Goal: Task Accomplishment & Management: Manage account settings

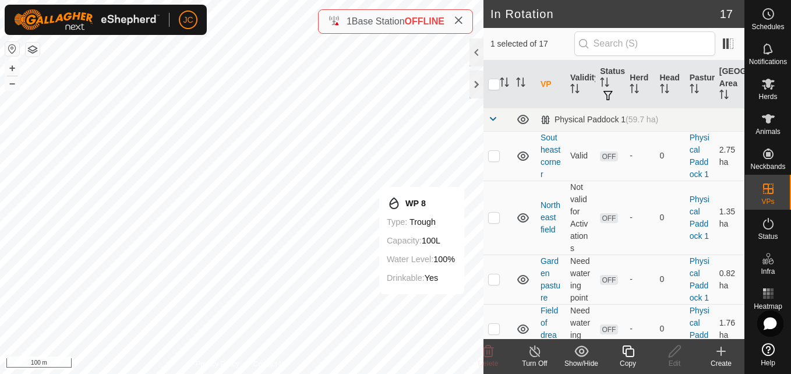
click at [629, 359] on div "Copy" at bounding box center [627, 363] width 47 height 10
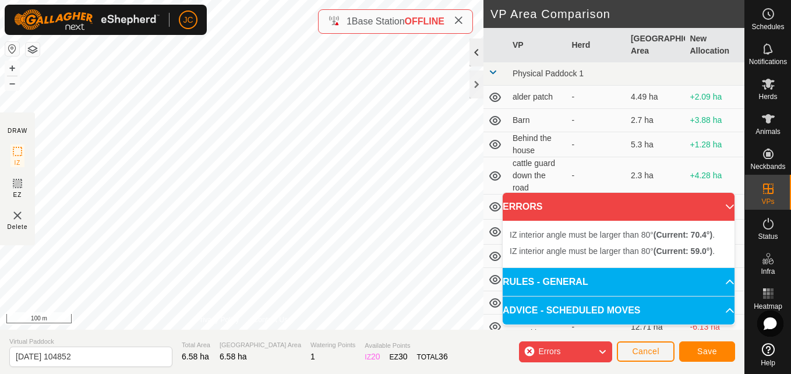
click at [477, 52] on div "DRAW IZ EZ Delete Privacy Policy Contact Us IZ interior angle must be larger th…" at bounding box center [372, 165] width 744 height 330
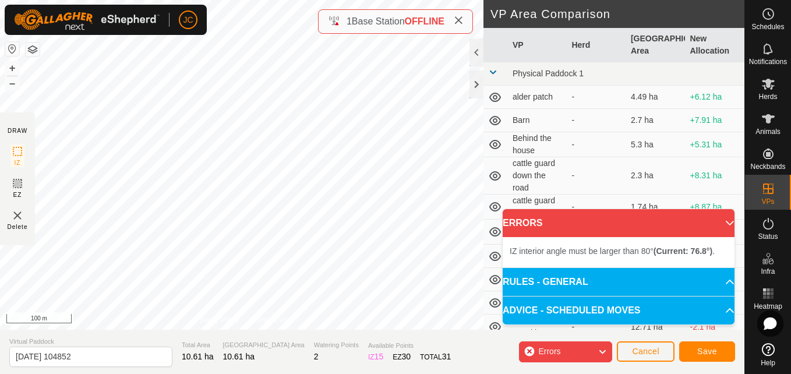
click at [198, 27] on div "JC Schedules Notifications Herds Animals Neckbands VPs Status Infra Heatmap Hel…" at bounding box center [395, 187] width 791 height 374
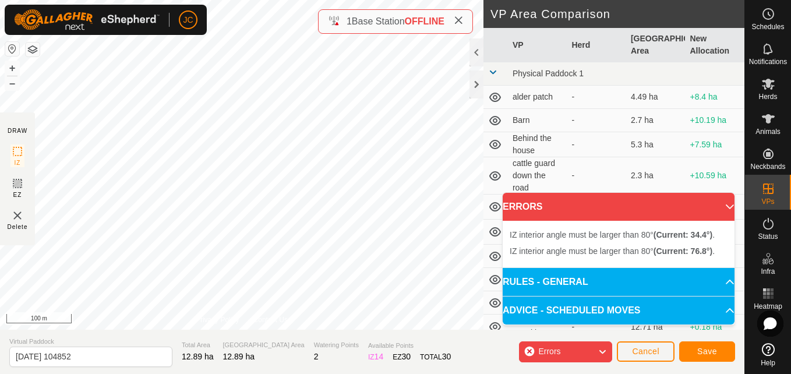
click at [89, 30] on div "JC Schedules Notifications Herds Animals Neckbands VPs Status Infra Heatmap Hel…" at bounding box center [395, 187] width 791 height 374
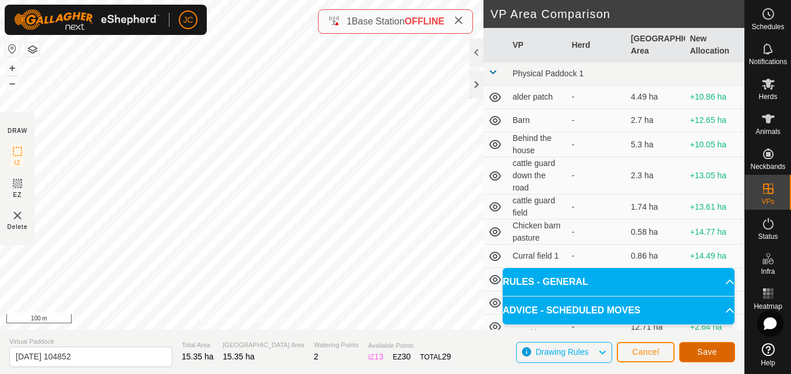
click at [697, 357] on button "Save" at bounding box center [707, 352] width 56 height 20
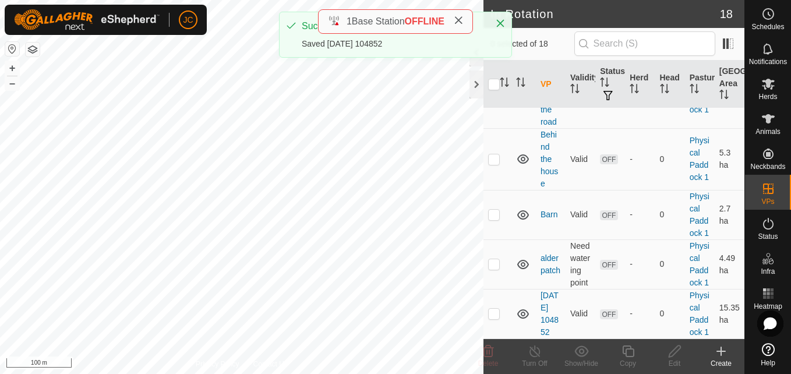
scroll to position [952, 0]
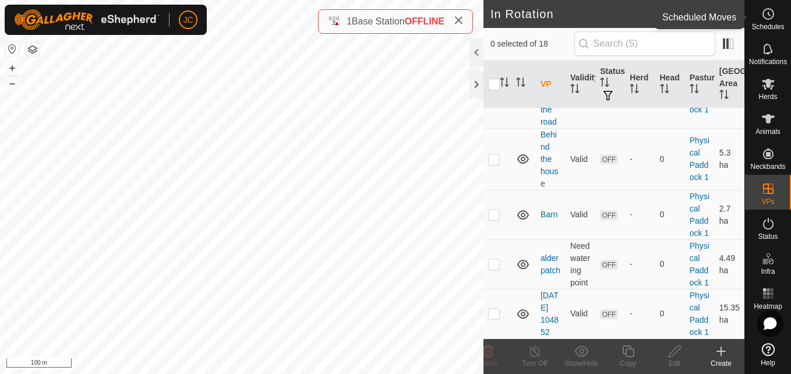
click at [769, 20] on icon at bounding box center [768, 14] width 14 height 14
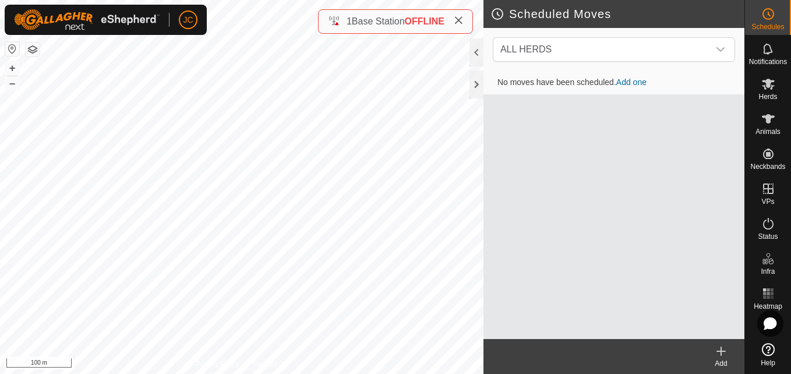
click at [633, 83] on link "Add one" at bounding box center [631, 81] width 30 height 9
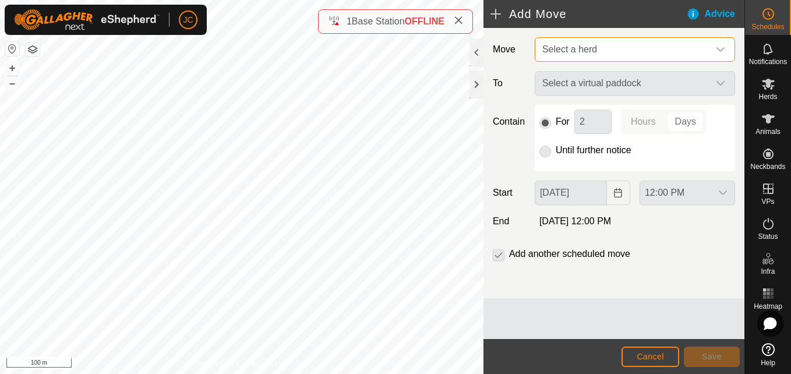
click at [635, 49] on span "Select a herd" at bounding box center [622, 49] width 171 height 23
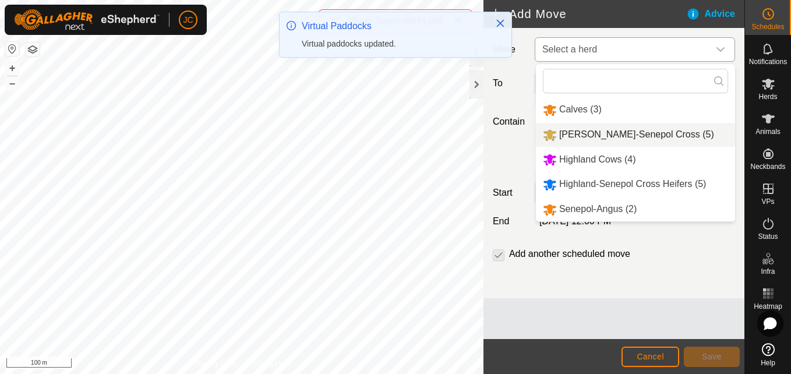
drag, startPoint x: 667, startPoint y: 219, endPoint x: 644, endPoint y: 146, distance: 77.5
click at [644, 146] on ul "Calves (3) [PERSON_NAME]-Senepol Cross (5) Highland Cows (4) Highland-Senepol C…" at bounding box center [635, 159] width 199 height 123
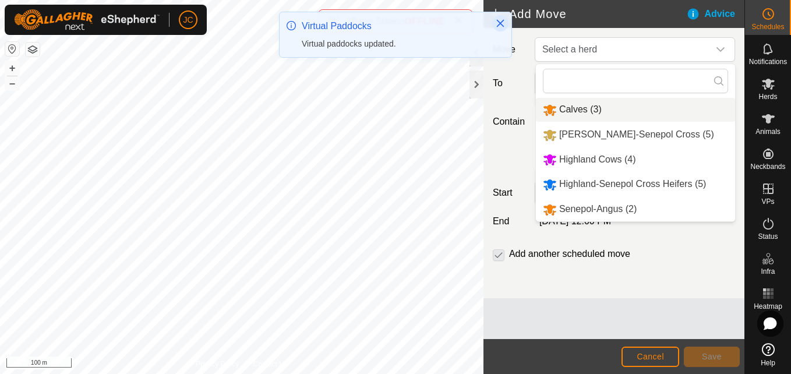
click at [504, 27] on icon "Close" at bounding box center [499, 23] width 9 height 9
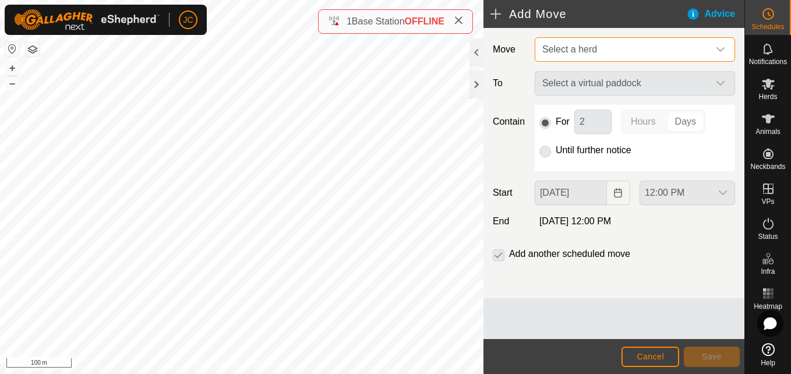
click at [687, 45] on span "Select a herd" at bounding box center [622, 49] width 171 height 23
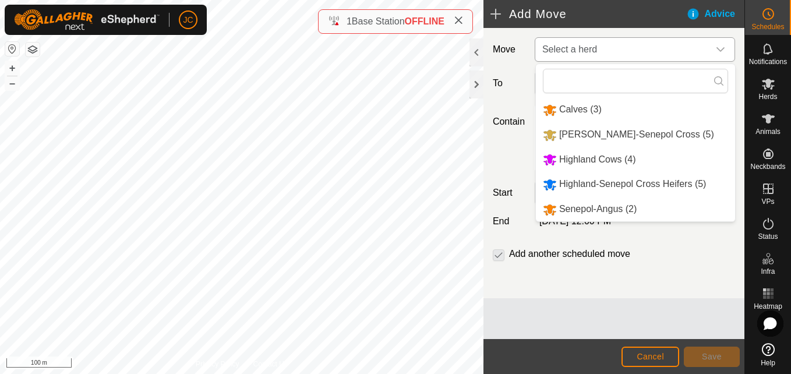
click at [570, 115] on li "Calves (3)" at bounding box center [635, 110] width 199 height 24
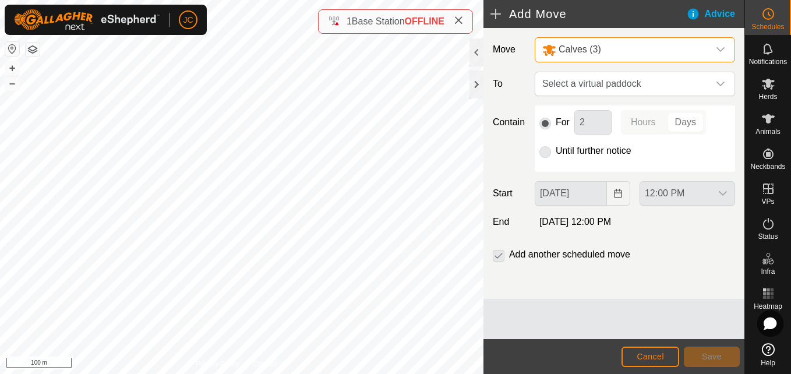
click at [622, 44] on div "Calves (3)" at bounding box center [623, 49] width 162 height 15
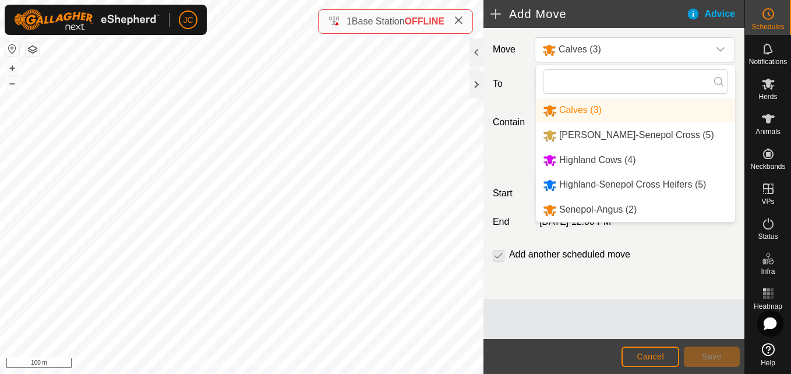
click at [598, 126] on li "[PERSON_NAME]-Senepol Cross (5)" at bounding box center [635, 135] width 199 height 24
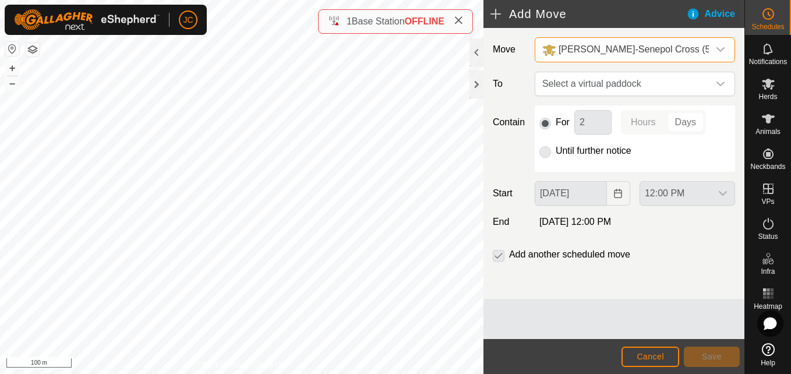
click at [650, 50] on span "[PERSON_NAME]-Senepol Cross (5)" at bounding box center [635, 49] width 155 height 10
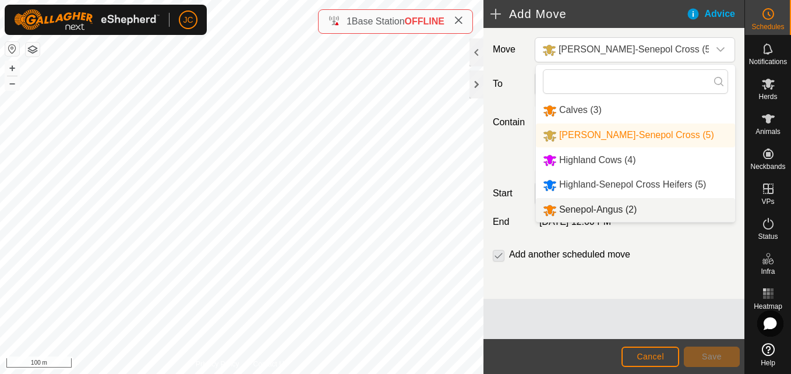
drag, startPoint x: 540, startPoint y: 107, endPoint x: 561, endPoint y: 201, distance: 96.7
click at [561, 201] on ul "Calves (3) [PERSON_NAME]-Senepol Cross (5) Highland Cows (4) Highland-Senepol C…" at bounding box center [635, 159] width 199 height 123
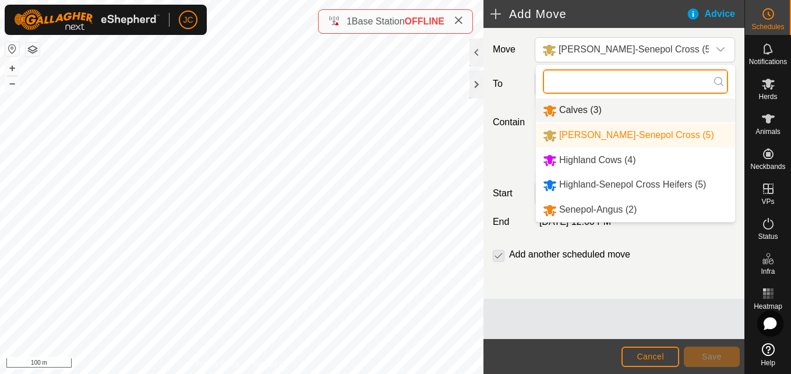
click at [664, 86] on input "text" at bounding box center [635, 81] width 185 height 24
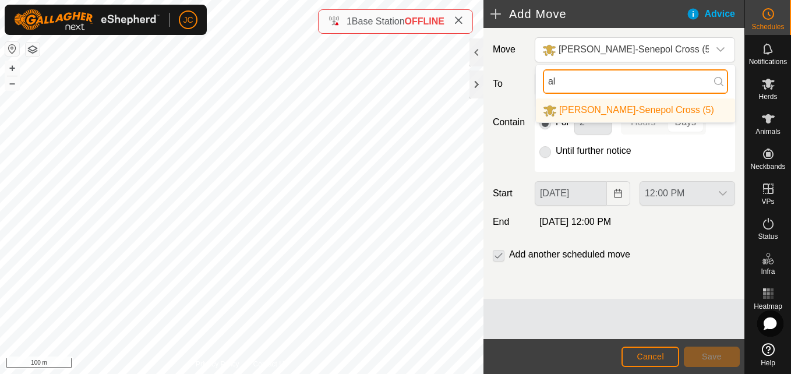
type input "a"
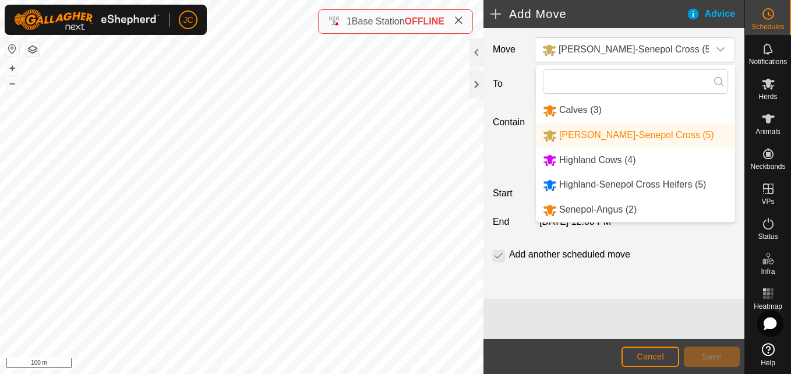
click at [523, 148] on div "Contain For 2 Hours Days Until further notice" at bounding box center [614, 138] width 252 height 66
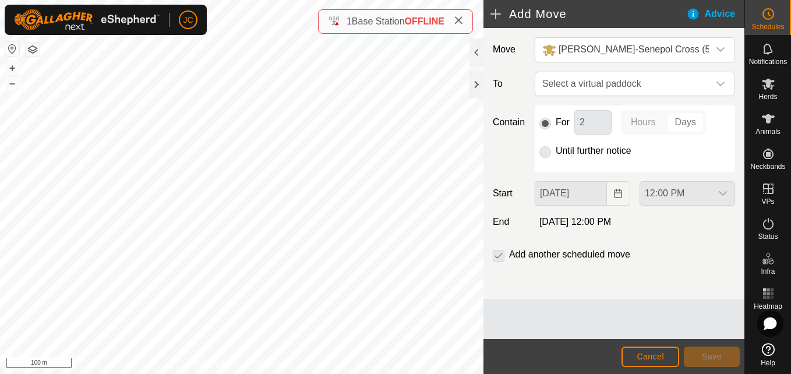
click at [497, 16] on h2 "Add Move" at bounding box center [588, 14] width 196 height 14
click at [495, 11] on h2 "Add Move" at bounding box center [588, 14] width 196 height 14
click at [714, 55] on div "dropdown trigger" at bounding box center [720, 50] width 23 height 24
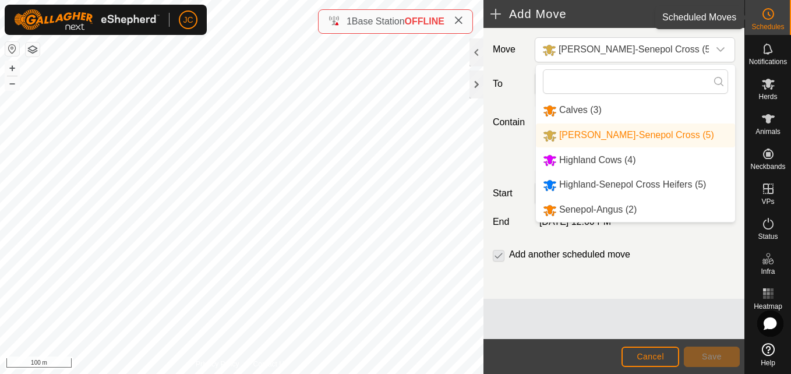
click at [761, 22] on es-schedule-vp-svg-icon at bounding box center [767, 14] width 21 height 19
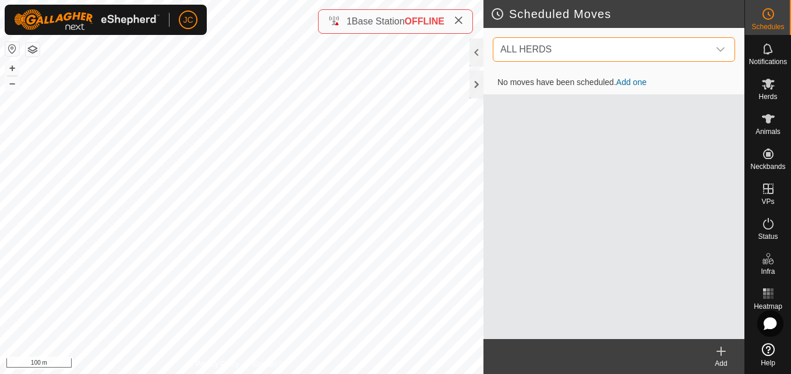
click at [652, 47] on span "ALL HERDS" at bounding box center [601, 49] width 213 height 23
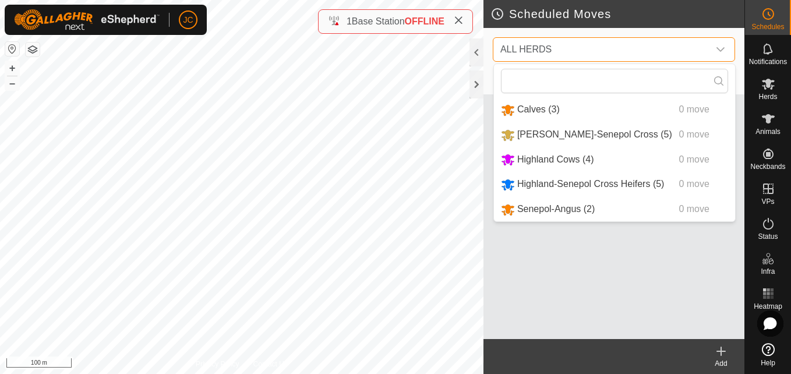
click at [652, 47] on span "ALL HERDS" at bounding box center [601, 49] width 213 height 23
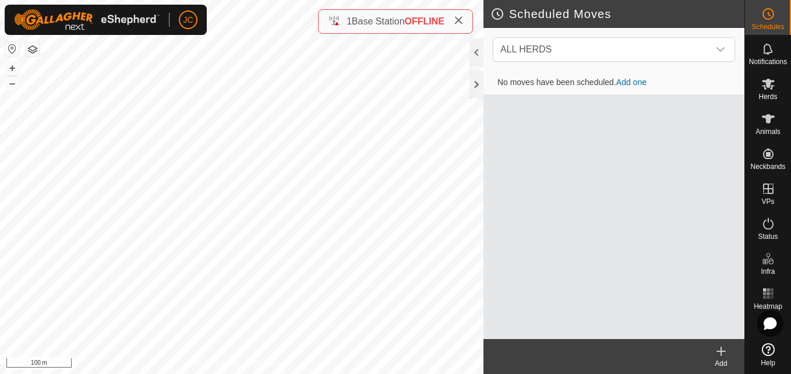
click at [633, 81] on link "Add one" at bounding box center [631, 81] width 30 height 9
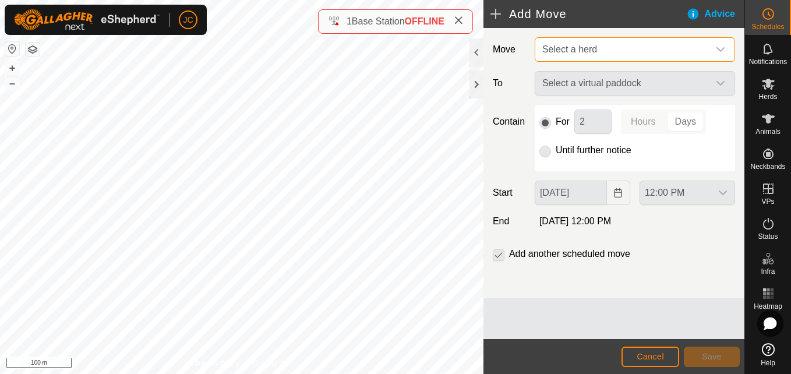
click at [591, 48] on span "Select a herd" at bounding box center [569, 49] width 55 height 10
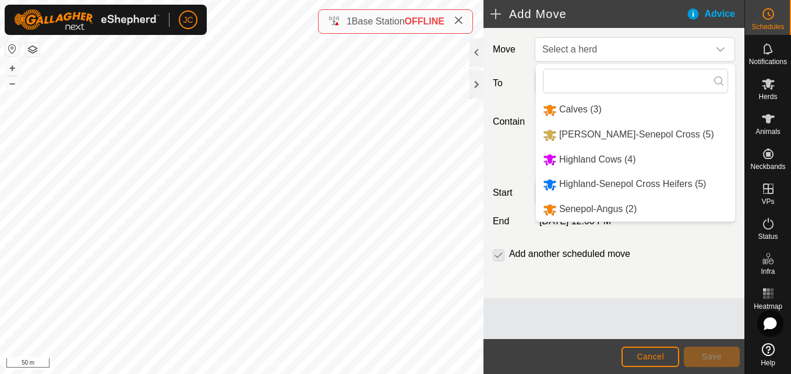
click at [572, 281] on div "Move Select a herd Calves (3) [PERSON_NAME]-Senepol Cross (5) Highland Cows (4)…" at bounding box center [613, 163] width 261 height 270
